Goal: Contribute content: Add original content to the website for others to see

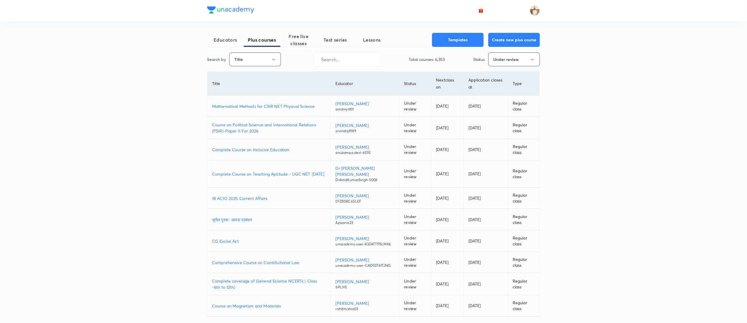
click at [266, 54] on button "Title" at bounding box center [255, 59] width 52 height 14
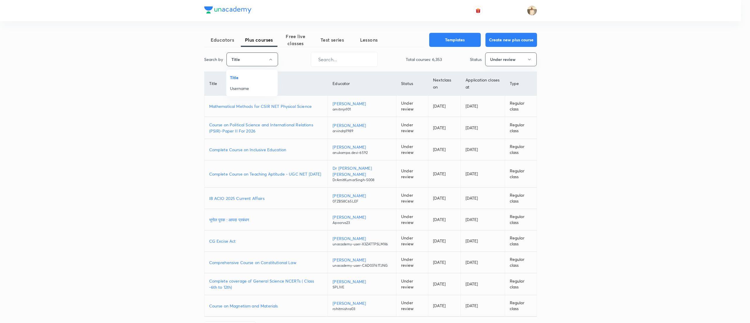
click at [249, 85] on span "Username" at bounding box center [252, 88] width 44 height 6
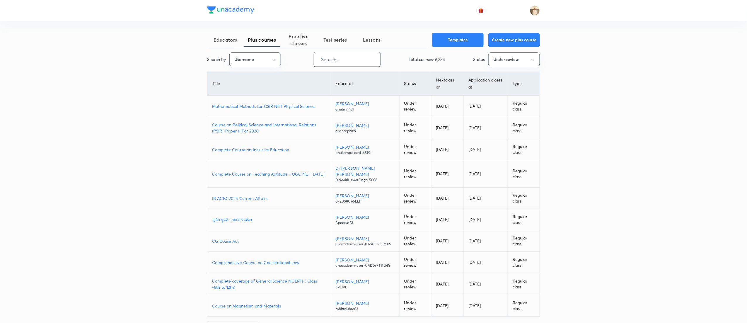
click at [359, 60] on input "text" at bounding box center [347, 59] width 66 height 15
paste input "Puneetsir"
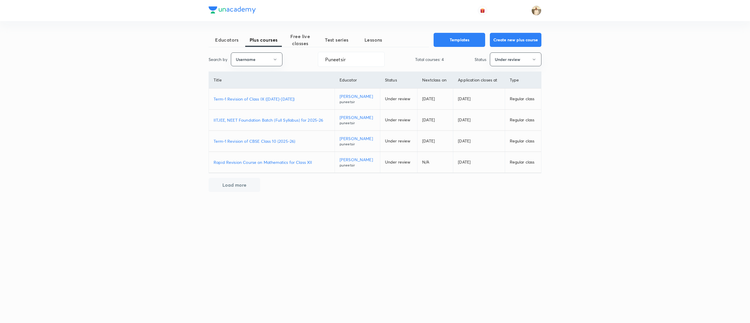
click at [280, 102] on p "Term-1 Revision of Class IX (2025-2026)" at bounding box center [272, 99] width 116 height 6
click at [272, 123] on p "IITJEE, NEET Foundation Batch (Full Syllabus) for 2025-26" at bounding box center [272, 120] width 116 height 6
click at [281, 144] on p "Term-1 Revision of CBSE Class 10 (2025-26)" at bounding box center [272, 141] width 116 height 6
click at [372, 57] on input "Puneetsir" at bounding box center [351, 59] width 66 height 15
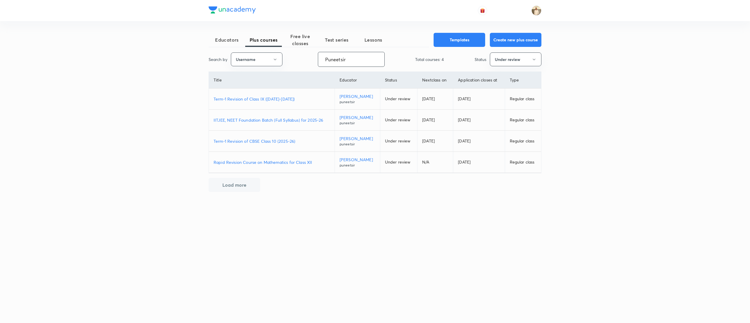
click at [372, 57] on input "Puneetsir" at bounding box center [351, 59] width 66 height 15
paste input "lishathakur-3170"
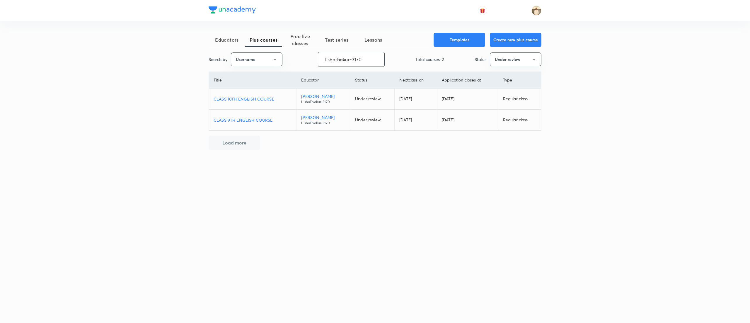
type input "lishathakur-3170"
click at [253, 120] on p "CLASS 9TH ENGLISH COURSE" at bounding box center [253, 120] width 78 height 6
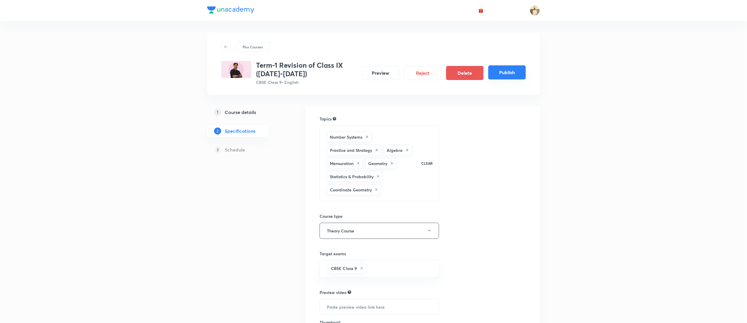
click at [504, 71] on button "Publish" at bounding box center [507, 72] width 38 height 14
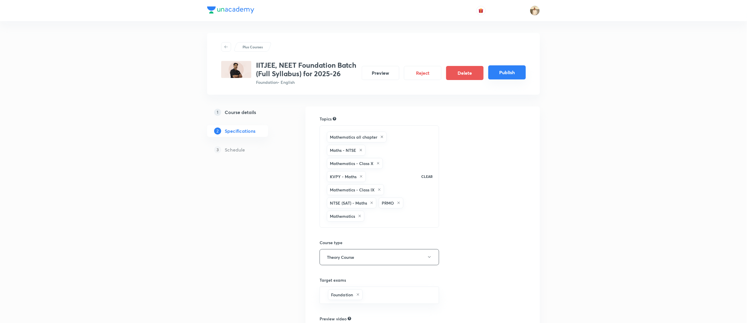
click at [510, 76] on button "Publish" at bounding box center [507, 72] width 38 height 14
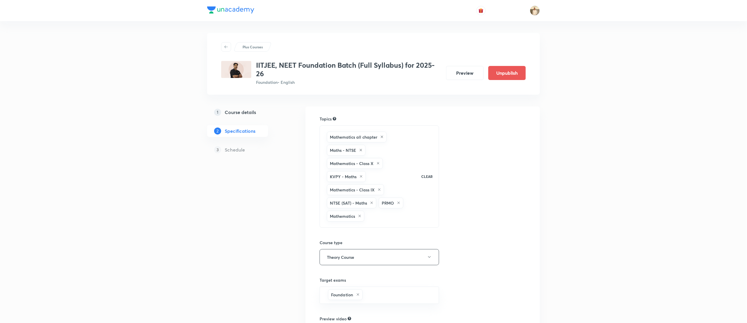
scroll to position [104, 0]
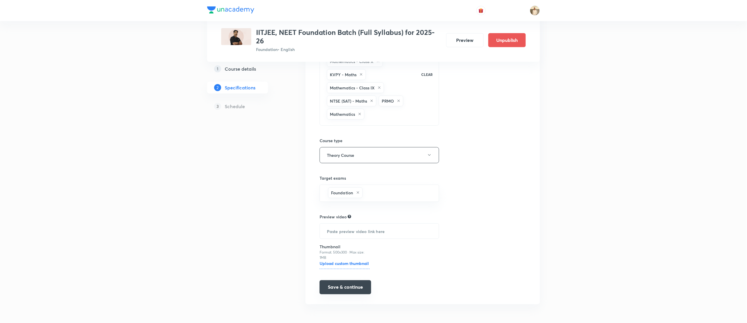
click at [350, 284] on button "Save & continue" at bounding box center [346, 287] width 52 height 14
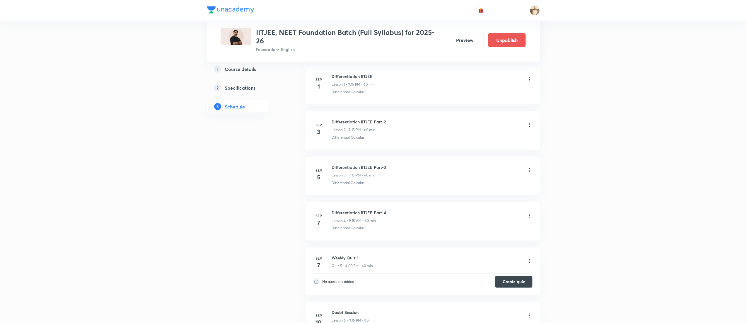
scroll to position [334, 0]
click at [529, 219] on icon at bounding box center [530, 216] width 6 height 6
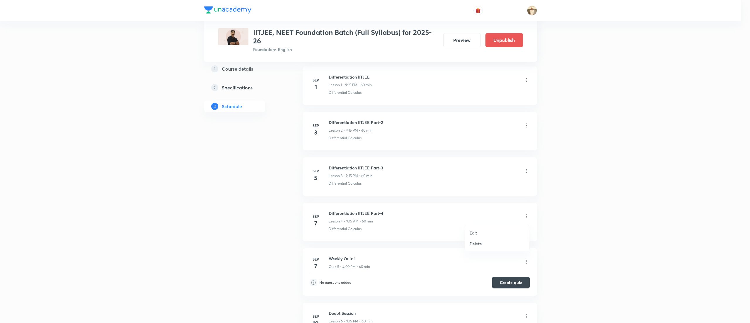
click at [474, 227] on li "Edit" at bounding box center [497, 232] width 64 height 11
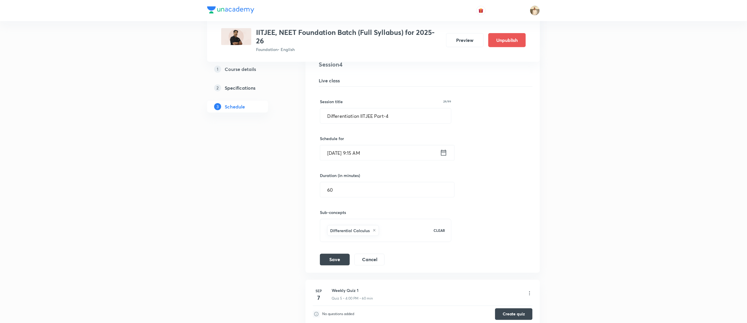
scroll to position [257, 0]
click at [365, 152] on input "Sep 7, 2025, 9:15 AM" at bounding box center [380, 153] width 120 height 15
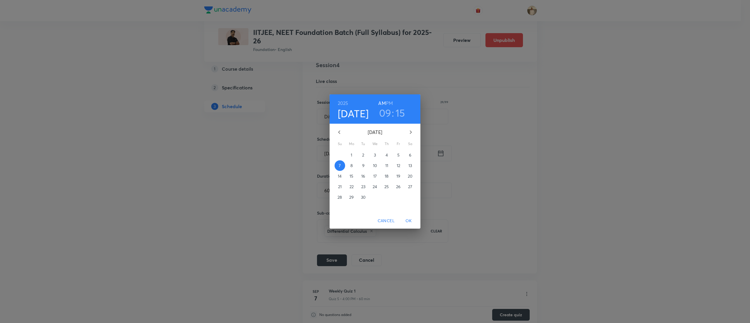
click at [392, 101] on h6 "PM" at bounding box center [389, 103] width 7 height 8
click at [410, 218] on span "OK" at bounding box center [409, 220] width 14 height 7
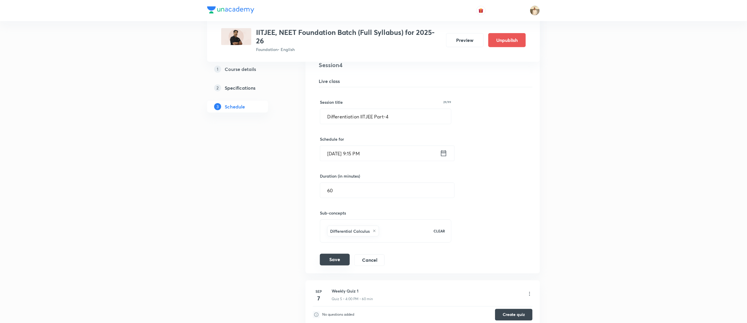
click at [337, 260] on button "Save" at bounding box center [335, 260] width 30 height 12
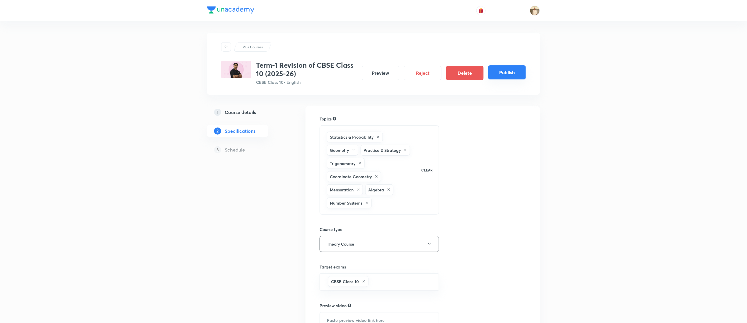
click at [513, 71] on button "Publish" at bounding box center [507, 72] width 38 height 14
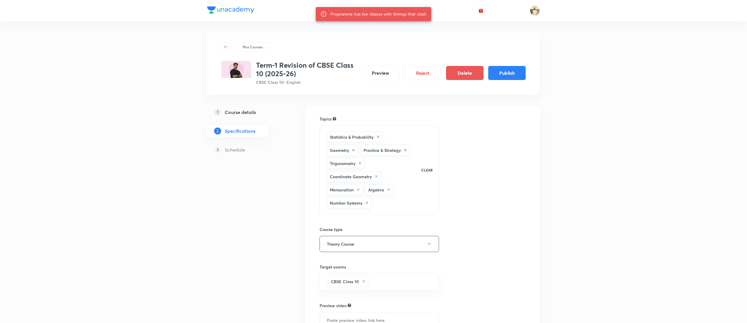
scroll to position [91, 0]
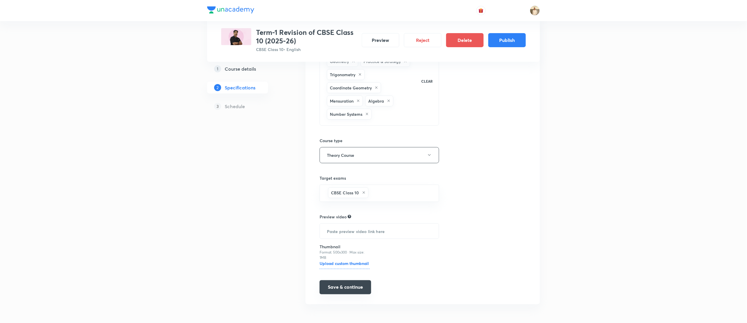
click at [352, 288] on button "Save & continue" at bounding box center [346, 287] width 52 height 14
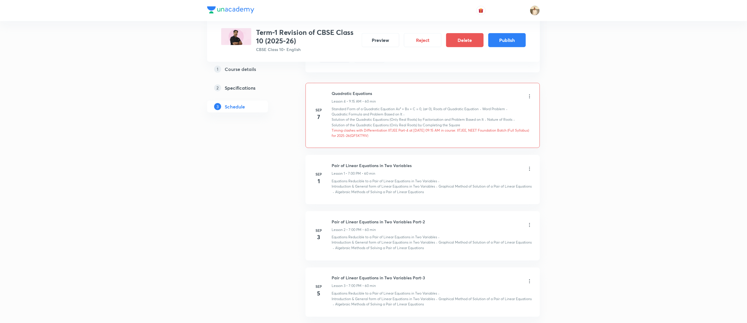
scroll to position [323, 0]
click at [512, 39] on button "Publish" at bounding box center [507, 40] width 38 height 14
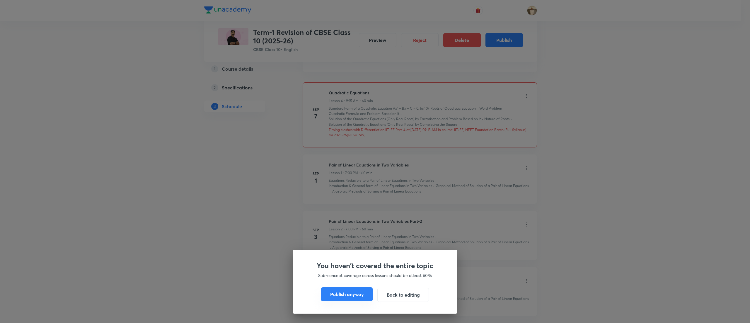
click at [342, 298] on button "Publish anyway" at bounding box center [347, 294] width 52 height 14
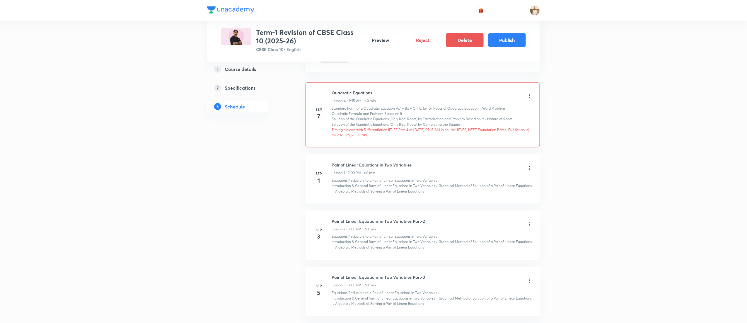
scroll to position [316, 0]
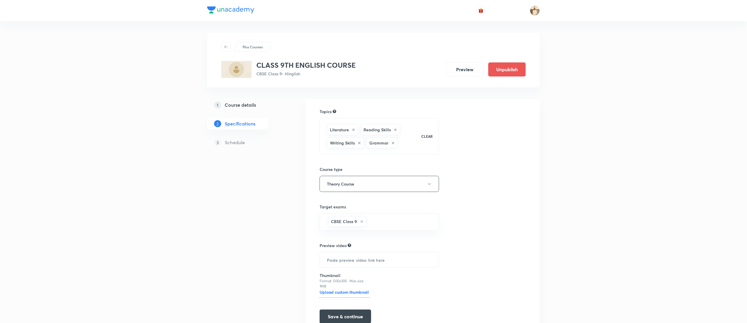
click at [244, 204] on div "1 Course details 2 Specifications 3 Schedule" at bounding box center [247, 220] width 80 height 242
